Goal: Answer question/provide support

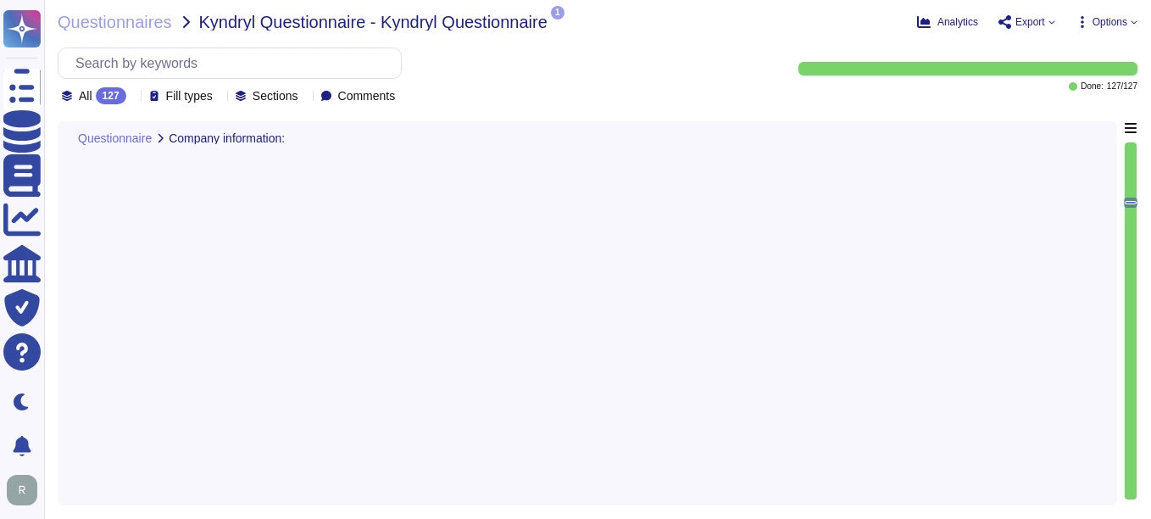
type textarea "Yes, we have authenticity checking methods designed to trace back software and …"
type textarea "The Enterprise Risk Management program requirements are defined in a formalized…"
type textarea "Sectigo enters into legally binding agreements with each Certificate holder, wh…"
type textarea "Sectigo maintains documented and approved information security policies, standa…"
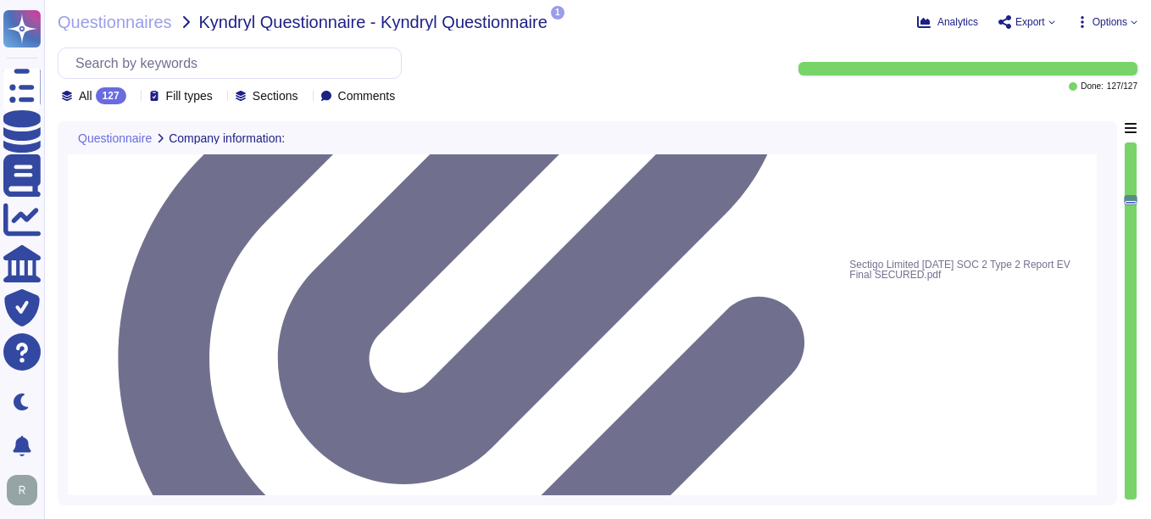
scroll to position [3643, 0]
type textarea "Sectigo is committed to managing end-of-life (EOL) software effectively. Our po…"
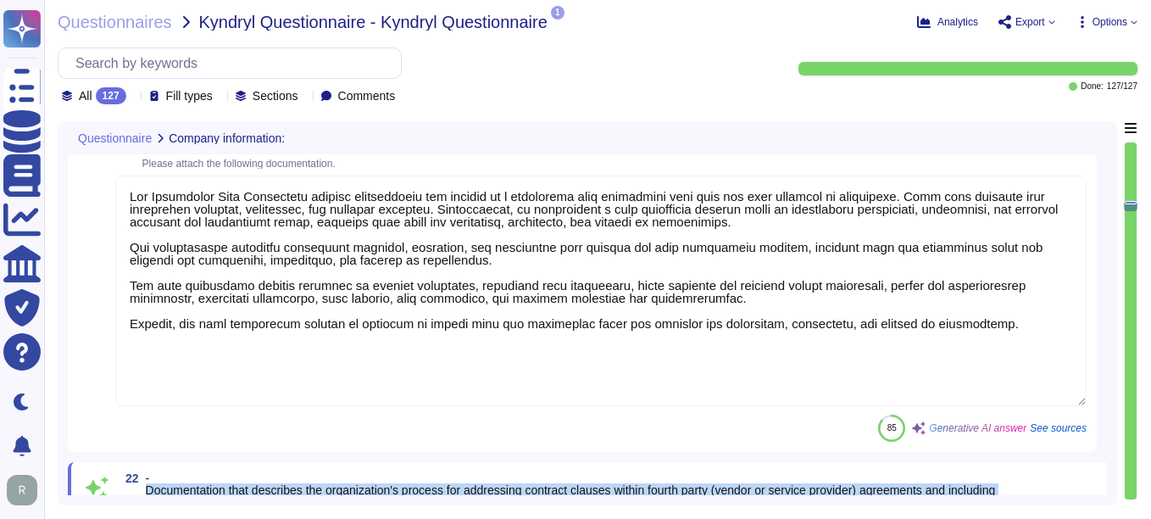
scroll to position [4131, 0]
type textarea "Sectigo maintains documented and approved information security policies, standa…"
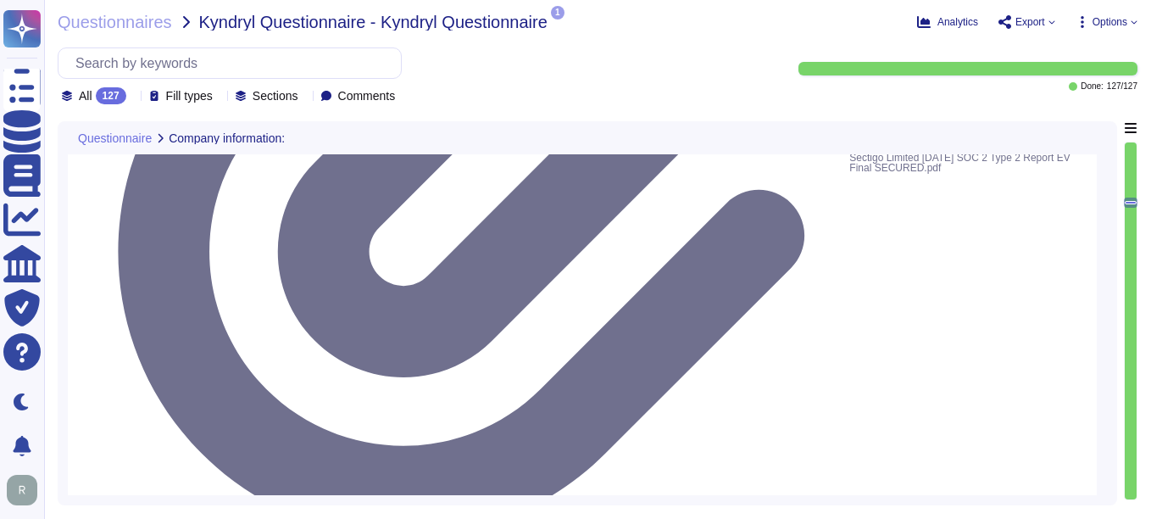
scroll to position [3961, 0]
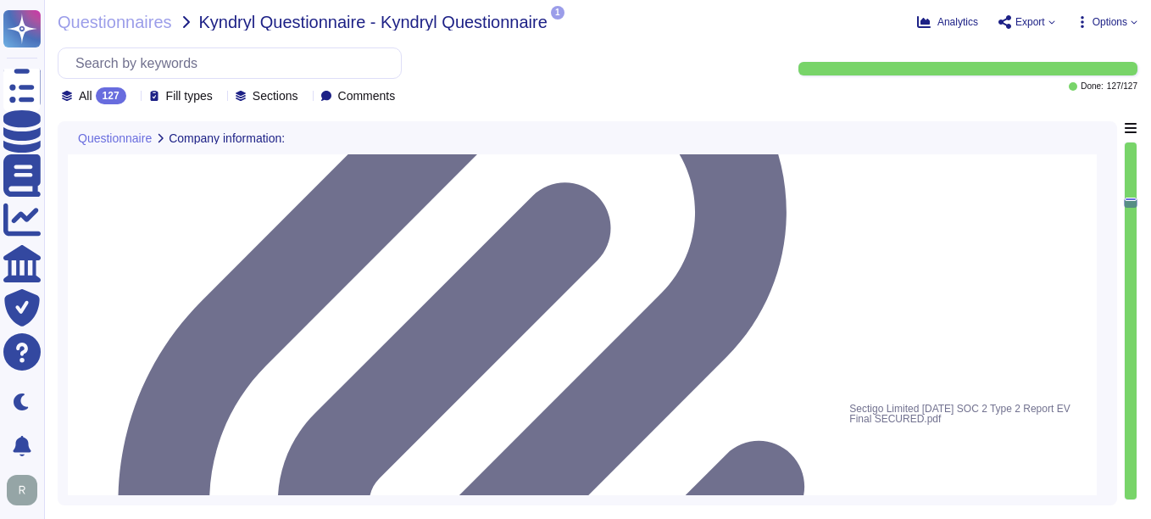
type textarea "Yes, we have authenticity checking methods designed to trace back software and …"
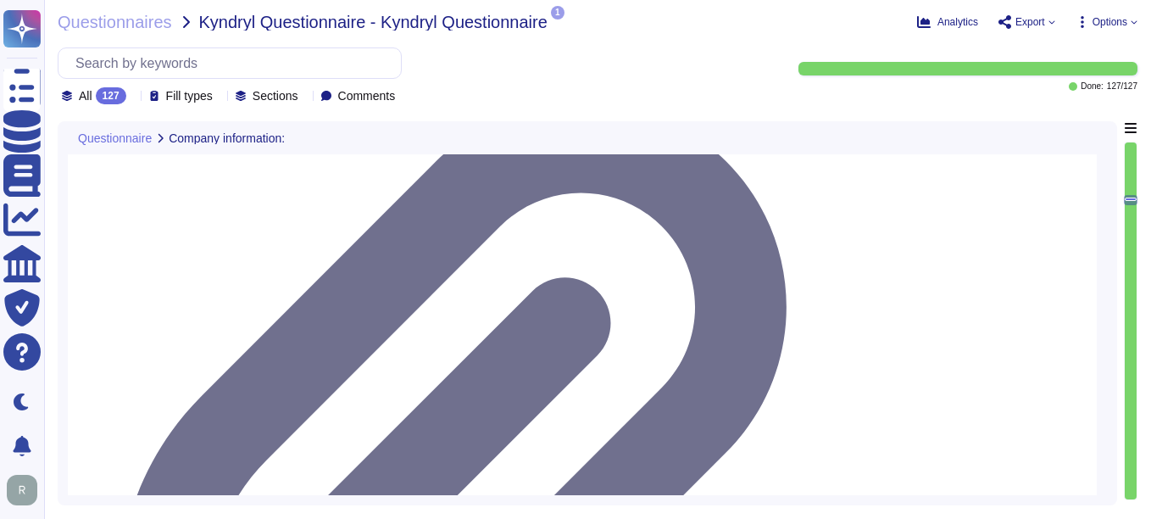
type textarea "Sectigo is committed to managing end-of-life (EOL) software effectively. Our po…"
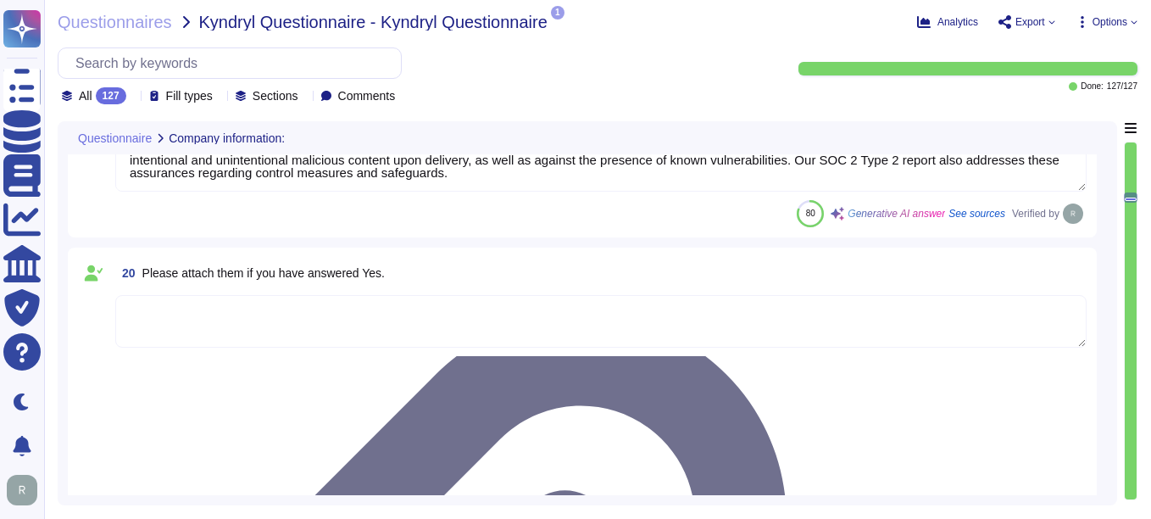
scroll to position [3357, 0]
type textarea "Yes, we have completed SIG. Additionally, we undergo annual WebTrust, ETSI, SOC…"
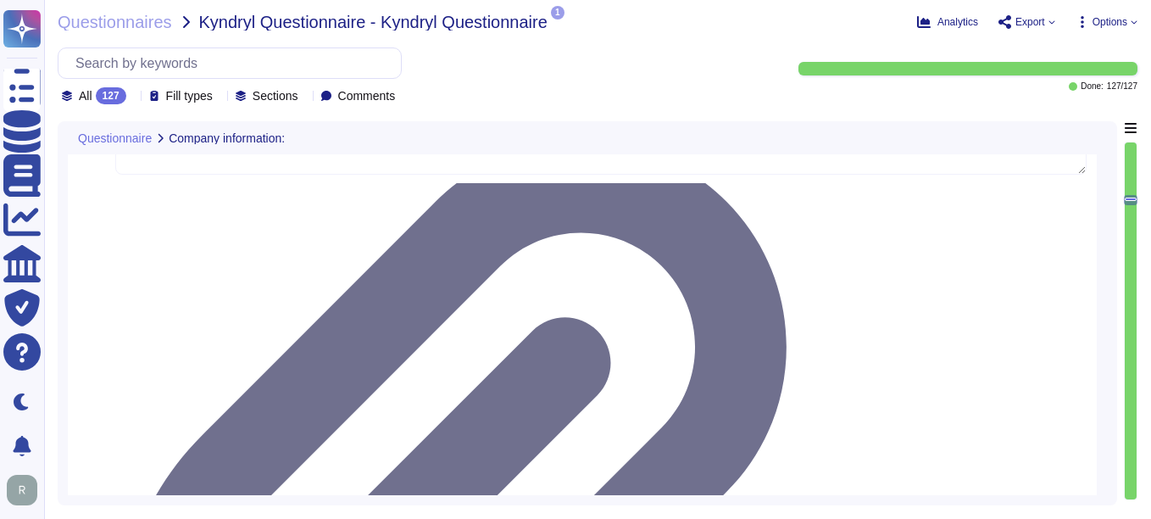
scroll to position [3611, 0]
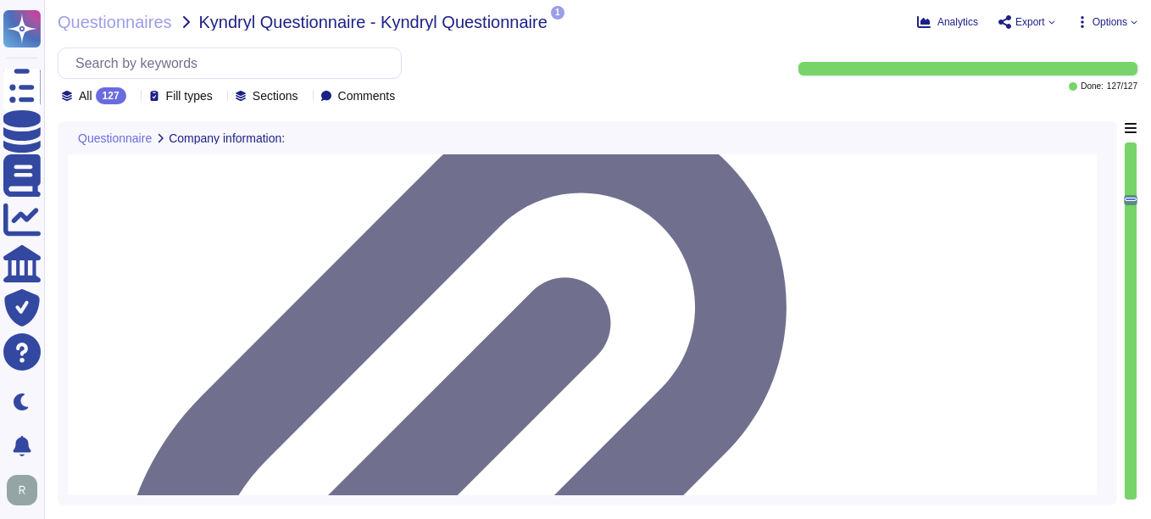
type textarea "Sectigo maintains documented and approved information security policies, standa…"
